Goal: Task Accomplishment & Management: Complete application form

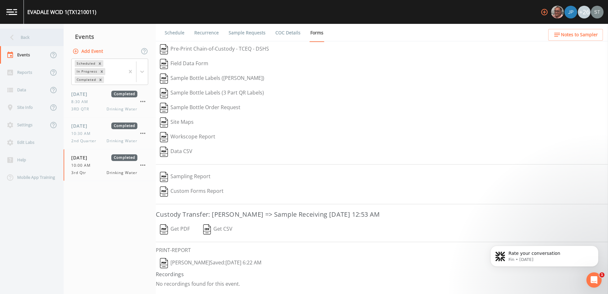
click at [7, 33] on icon at bounding box center [11, 37] width 11 height 11
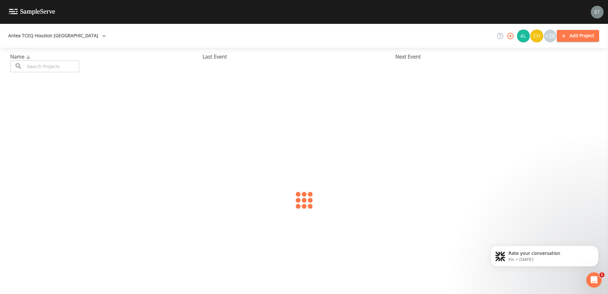
click at [15, 36] on button "Antea TCEQ Houston [GEOGRAPHIC_DATA]" at bounding box center [57, 36] width 103 height 12
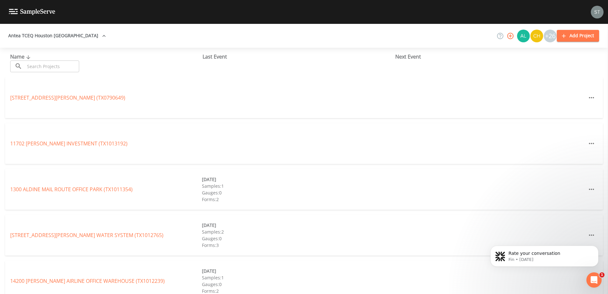
click at [55, 293] on link "Antea TCEQ Austin" at bounding box center [32, 297] width 45 height 7
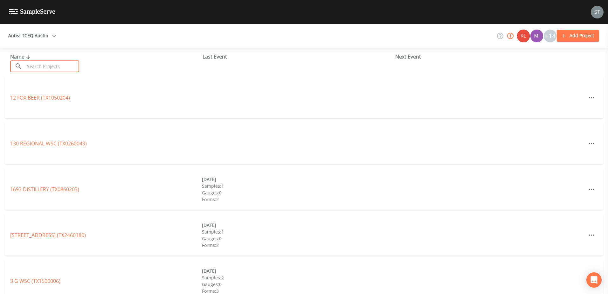
click at [61, 66] on input "text" at bounding box center [52, 66] width 54 height 12
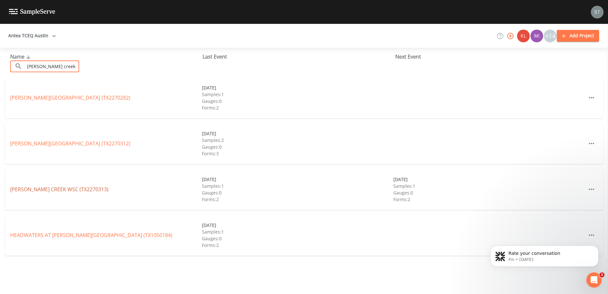
type input "[PERSON_NAME] creek"
click at [59, 188] on link "BARTON CREEK WSC (TX2270313)" at bounding box center [59, 189] width 98 height 7
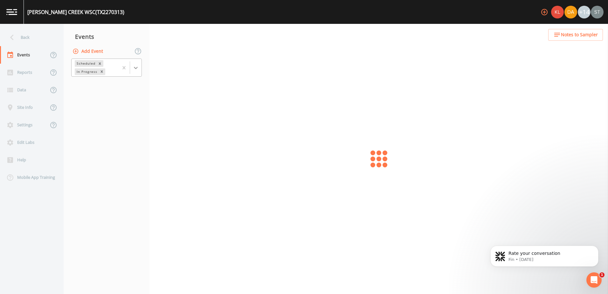
click at [138, 67] on icon at bounding box center [136, 68] width 6 height 6
click at [128, 87] on div "Completed" at bounding box center [106, 85] width 71 height 11
click at [106, 125] on nav "Events Add Event option Completed, selected. Scheduled In Progress Completed" at bounding box center [107, 159] width 86 height 270
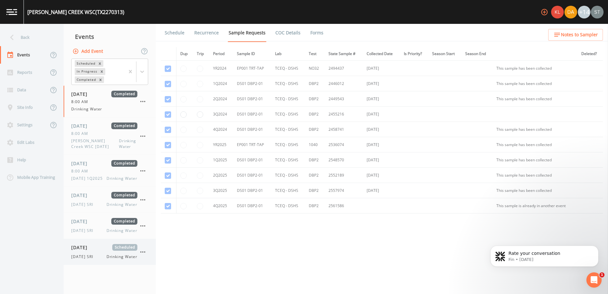
click at [103, 258] on div "10/02/2025 Scheduled 10/2/25 SRI Drinking Water" at bounding box center [104, 252] width 66 height 16
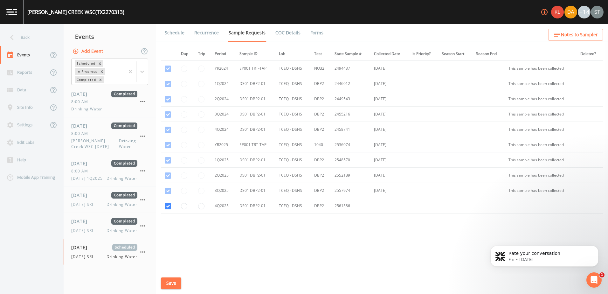
click at [175, 33] on link "Schedule" at bounding box center [175, 33] width 22 height 18
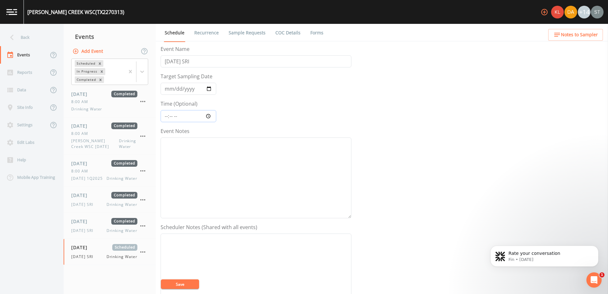
click at [206, 116] on input "Time (Optional)" at bounding box center [189, 116] width 56 height 12
type input "08:18"
click at [475, 180] on div "Event Name 10/2/25 SRI Target Sampling Date 2025-10-02 Time (Optional) 08:18 Ev…" at bounding box center [384, 169] width 447 height 249
click at [198, 34] on link "Recurrence" at bounding box center [206, 33] width 26 height 18
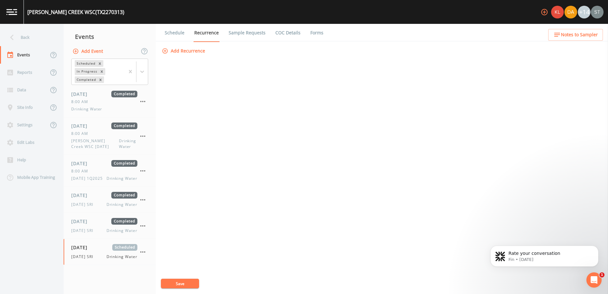
click at [169, 33] on link "Schedule" at bounding box center [175, 33] width 22 height 18
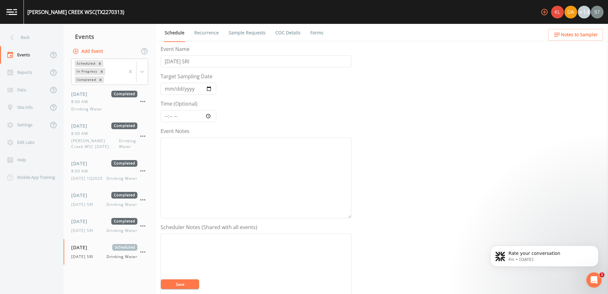
click at [202, 33] on link "Recurrence" at bounding box center [206, 33] width 26 height 18
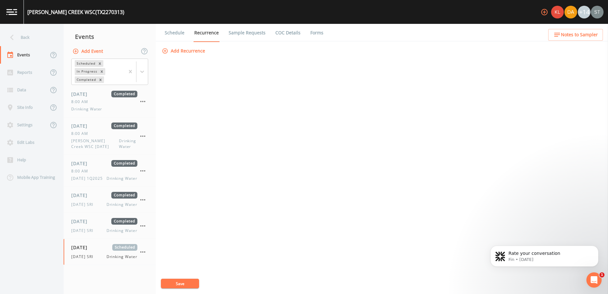
click at [237, 29] on link "Sample Requests" at bounding box center [247, 33] width 39 height 18
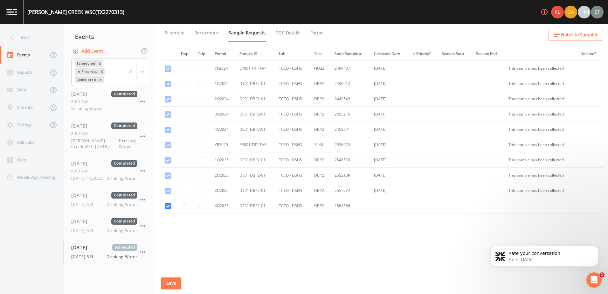
click at [169, 210] on td at bounding box center [169, 205] width 16 height 15
click at [169, 204] on input "checkbox" at bounding box center [168, 206] width 6 height 6
checkbox input "false"
click at [175, 285] on button "Save" at bounding box center [171, 283] width 20 height 12
click at [140, 71] on icon at bounding box center [142, 71] width 6 height 6
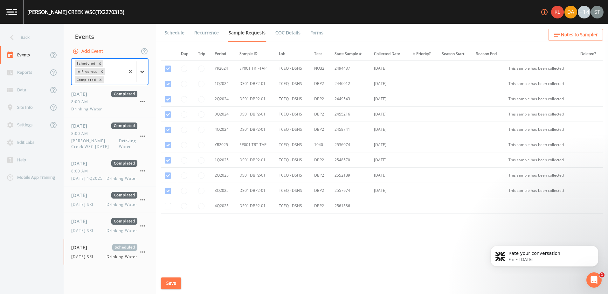
click at [141, 68] on div at bounding box center [141, 71] width 11 height 11
click at [82, 52] on button "Add Event" at bounding box center [88, 51] width 34 height 12
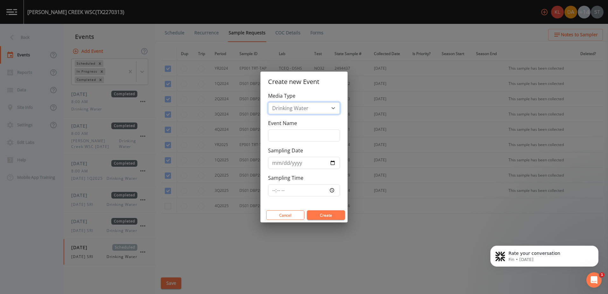
click at [300, 103] on select "Drinking Water" at bounding box center [304, 108] width 72 height 12
click at [286, 134] on input "Event Name" at bounding box center [304, 135] width 72 height 12
type input "Q4 sampling"
click at [305, 167] on input "Sampling Date" at bounding box center [304, 163] width 72 height 12
click at [332, 164] on input "Sampling Date" at bounding box center [304, 163] width 72 height 12
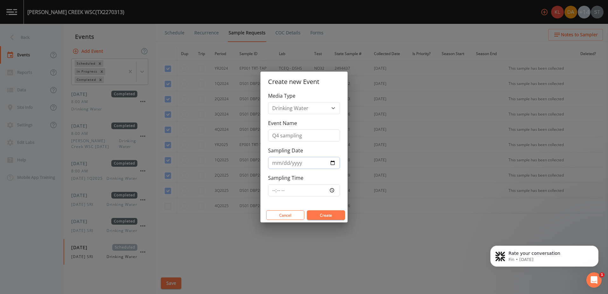
type input "2025-10-02"
click at [329, 187] on input "Sampling Time" at bounding box center [304, 190] width 72 height 12
type input "08:20"
click at [340, 215] on button "Create" at bounding box center [326, 215] width 38 height 10
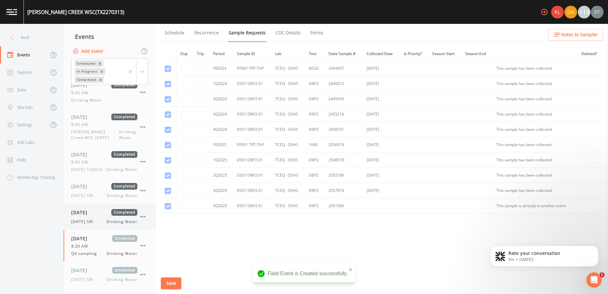
scroll to position [15, 0]
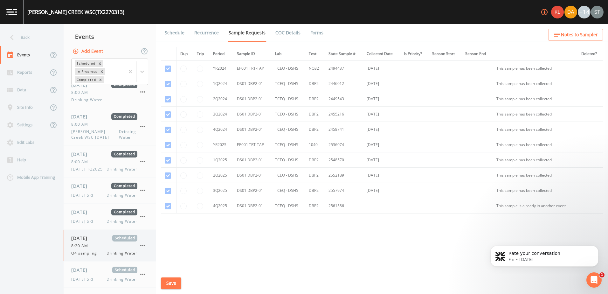
click at [104, 244] on div "8:20 AM" at bounding box center [104, 246] width 66 height 6
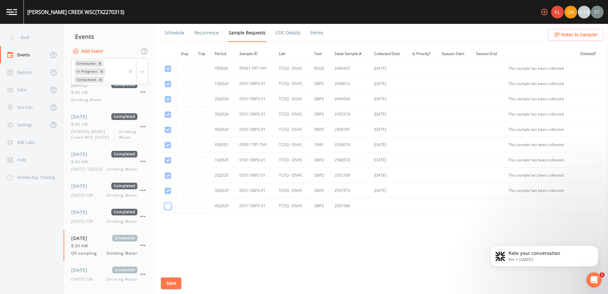
click at [169, 206] on input "checkbox" at bounding box center [168, 206] width 6 height 6
checkbox input "true"
click at [177, 283] on button "Save" at bounding box center [171, 283] width 20 height 12
click at [178, 30] on link "Schedule" at bounding box center [175, 33] width 22 height 18
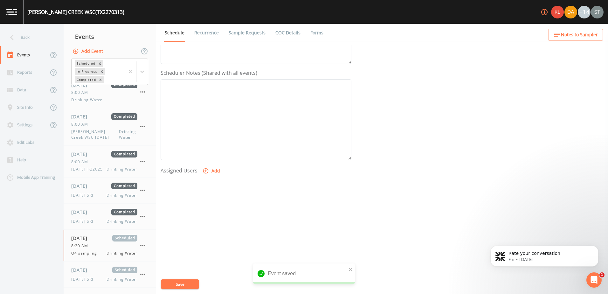
scroll to position [155, 0]
click at [209, 171] on icon "button" at bounding box center [206, 170] width 6 height 6
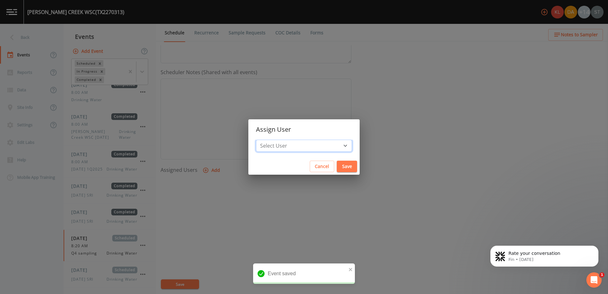
click at [321, 142] on select "Select User Kler Teran David Weber Joshua gere Paul Mike Franklin Rodolfo Ramir…" at bounding box center [304, 146] width 96 height 12
select select "ec903c3e-23b8-4790-bf81-d04851916195"
click at [273, 140] on select "Select User Kler Teran David Weber Joshua gere Paul Mike Franklin Rodolfo Ramir…" at bounding box center [304, 146] width 96 height 12
click at [337, 164] on button "Save" at bounding box center [347, 167] width 20 height 12
select select
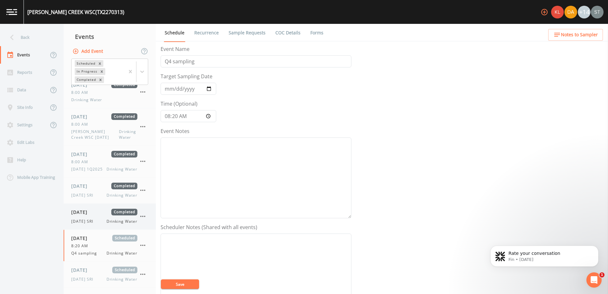
scroll to position [13, 0]
click at [145, 272] on icon "button" at bounding box center [143, 274] width 8 height 8
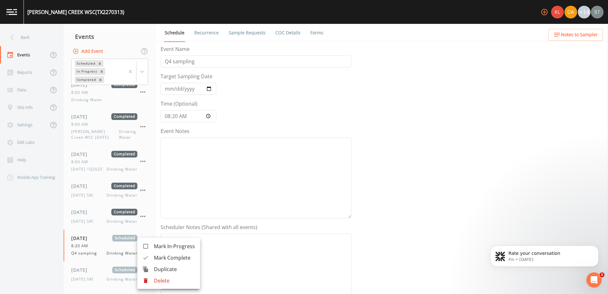
click at [152, 280] on div at bounding box center [147, 280] width 11 height 6
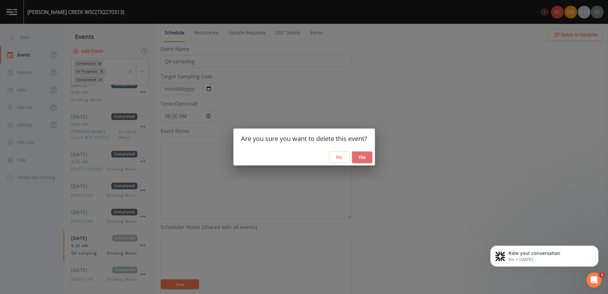
click at [364, 155] on button "Yes" at bounding box center [362, 157] width 20 height 12
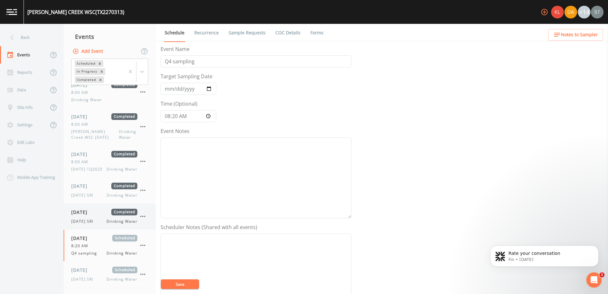
scroll to position [0, 0]
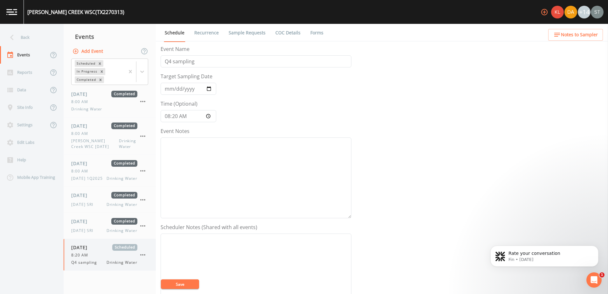
click at [101, 265] on div "Q4 sampling Drinking Water" at bounding box center [104, 262] width 66 height 6
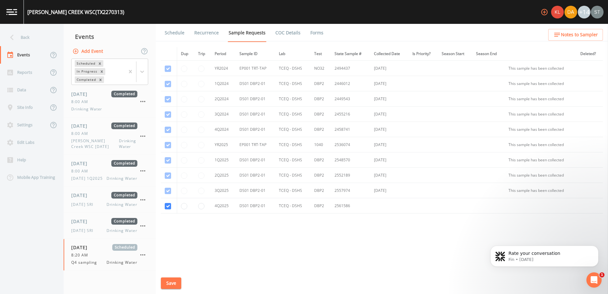
click at [169, 25] on link "Schedule" at bounding box center [175, 33] width 22 height 18
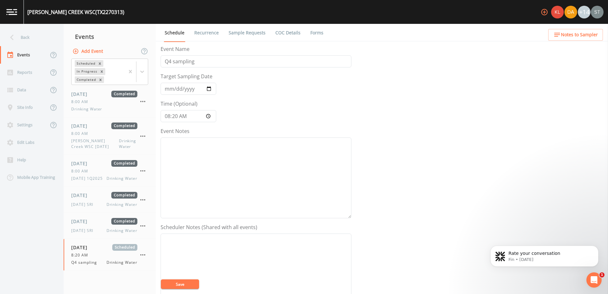
click at [178, 286] on button "Save" at bounding box center [180, 284] width 38 height 10
click at [203, 31] on link "Recurrence" at bounding box center [206, 33] width 26 height 18
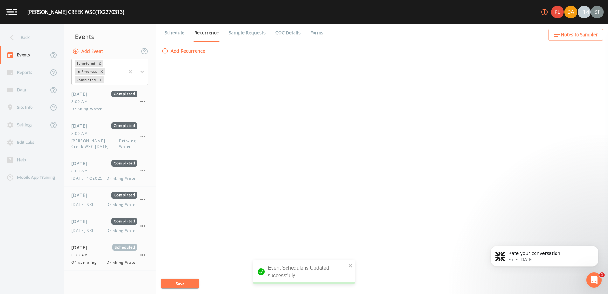
click at [185, 281] on button "Save" at bounding box center [180, 284] width 38 height 10
click at [179, 36] on link "Schedule" at bounding box center [175, 33] width 22 height 18
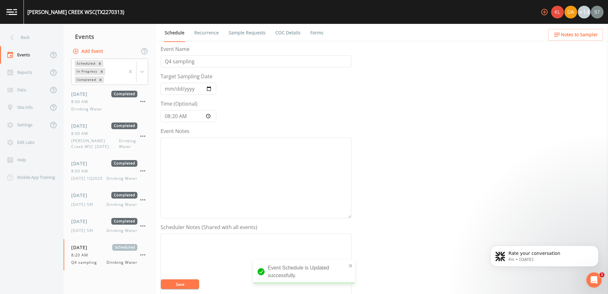
click at [244, 27] on link "Sample Requests" at bounding box center [247, 33] width 39 height 18
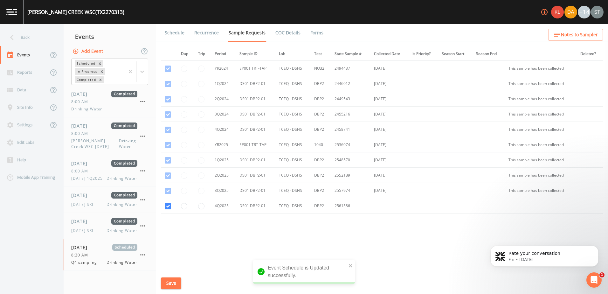
click at [175, 278] on button "Save" at bounding box center [171, 283] width 20 height 12
